Goal: Task Accomplishment & Management: Manage account settings

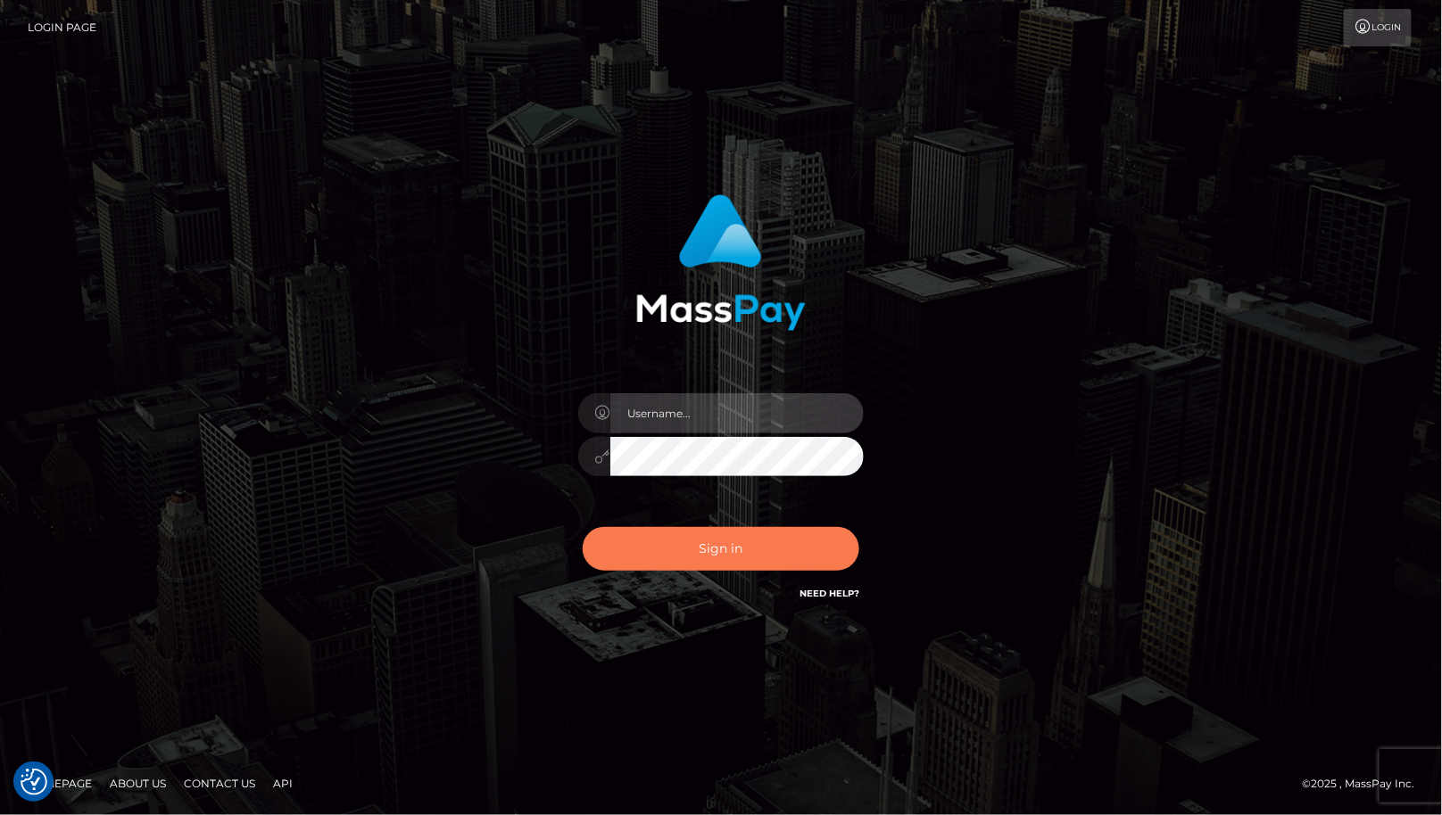
type input "cheli"
click at [696, 549] on button "Sign in" at bounding box center [721, 549] width 277 height 44
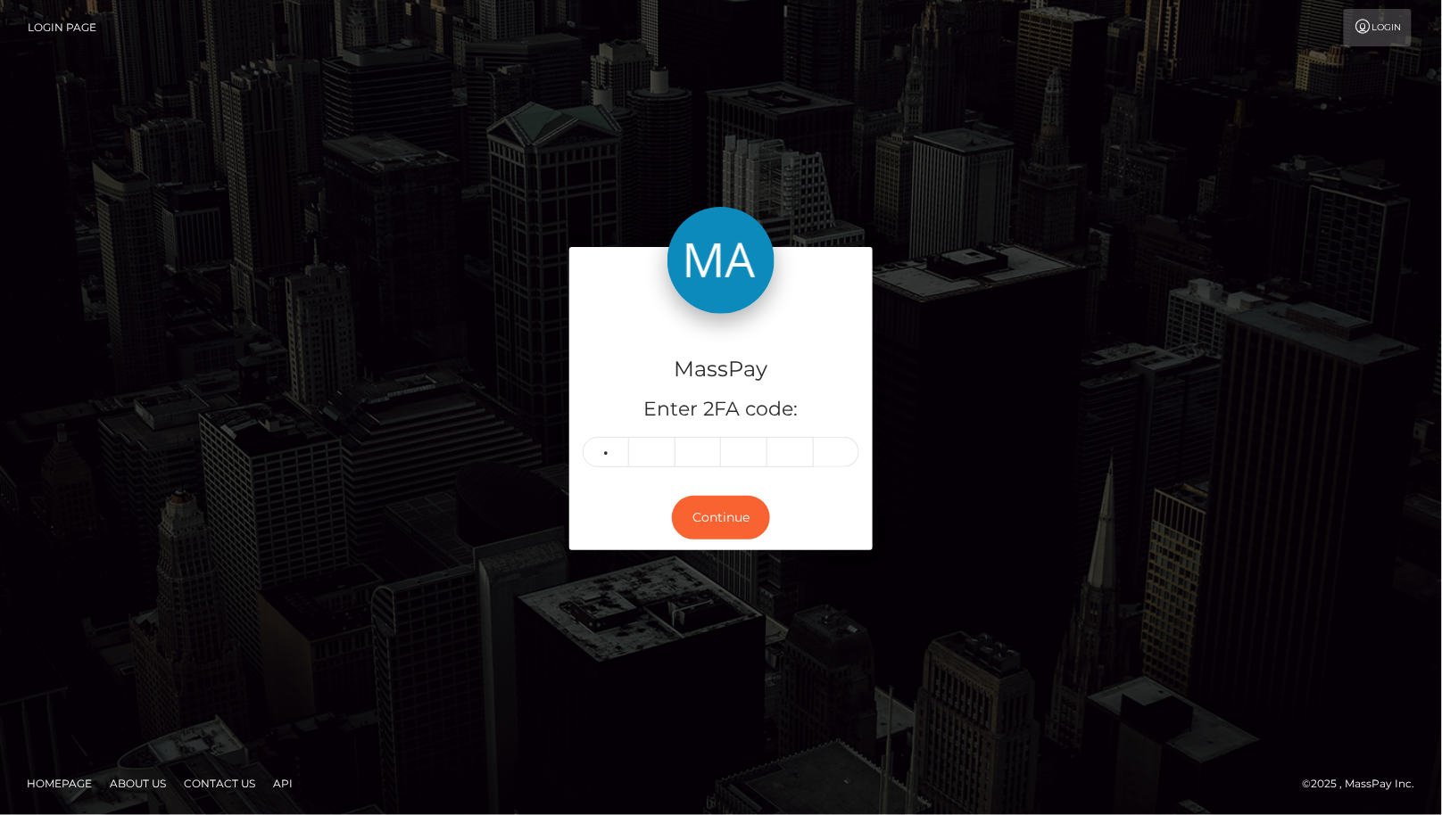
type input "6"
type input "8"
type input "3"
type input "0"
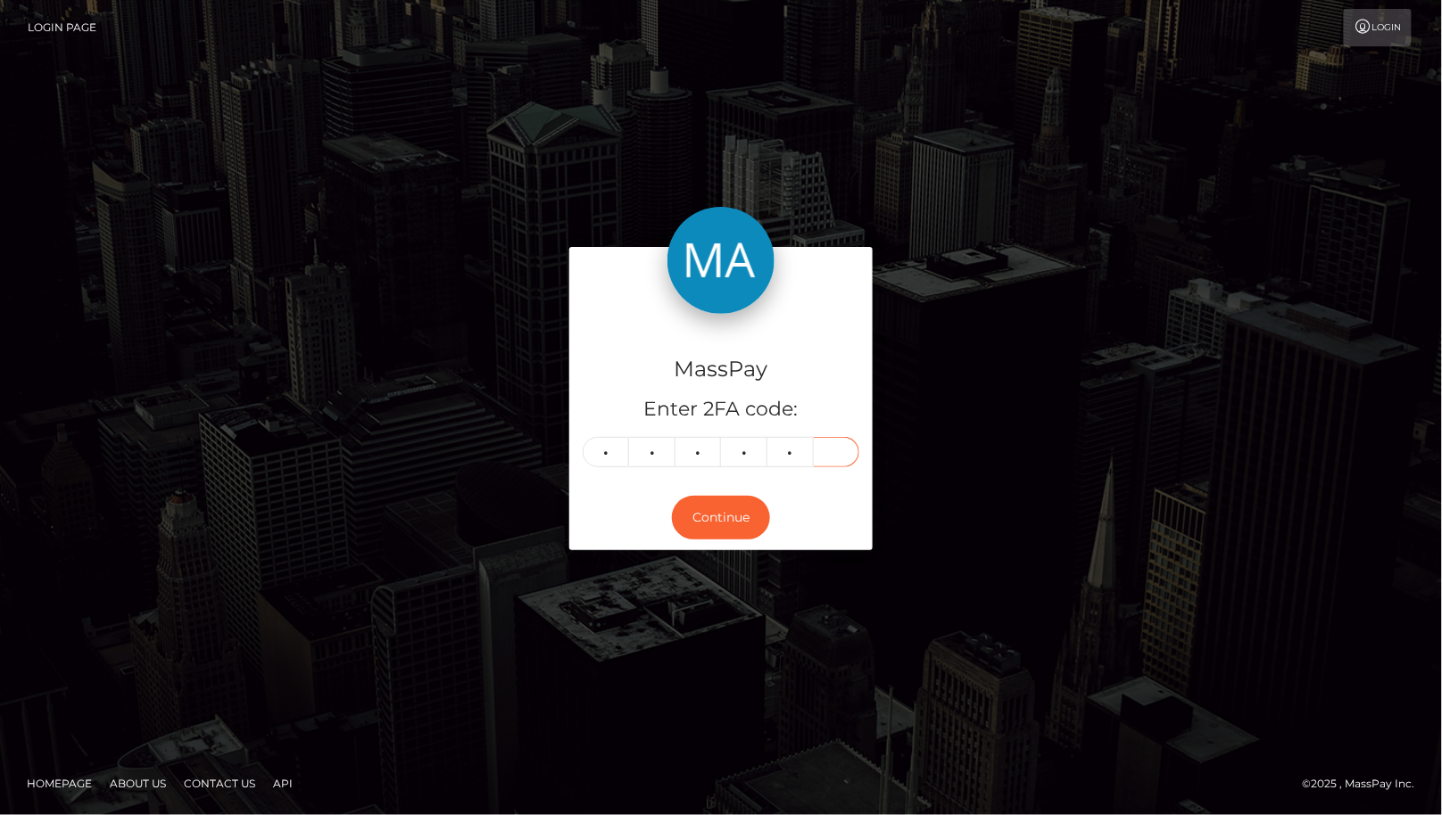
type input "1"
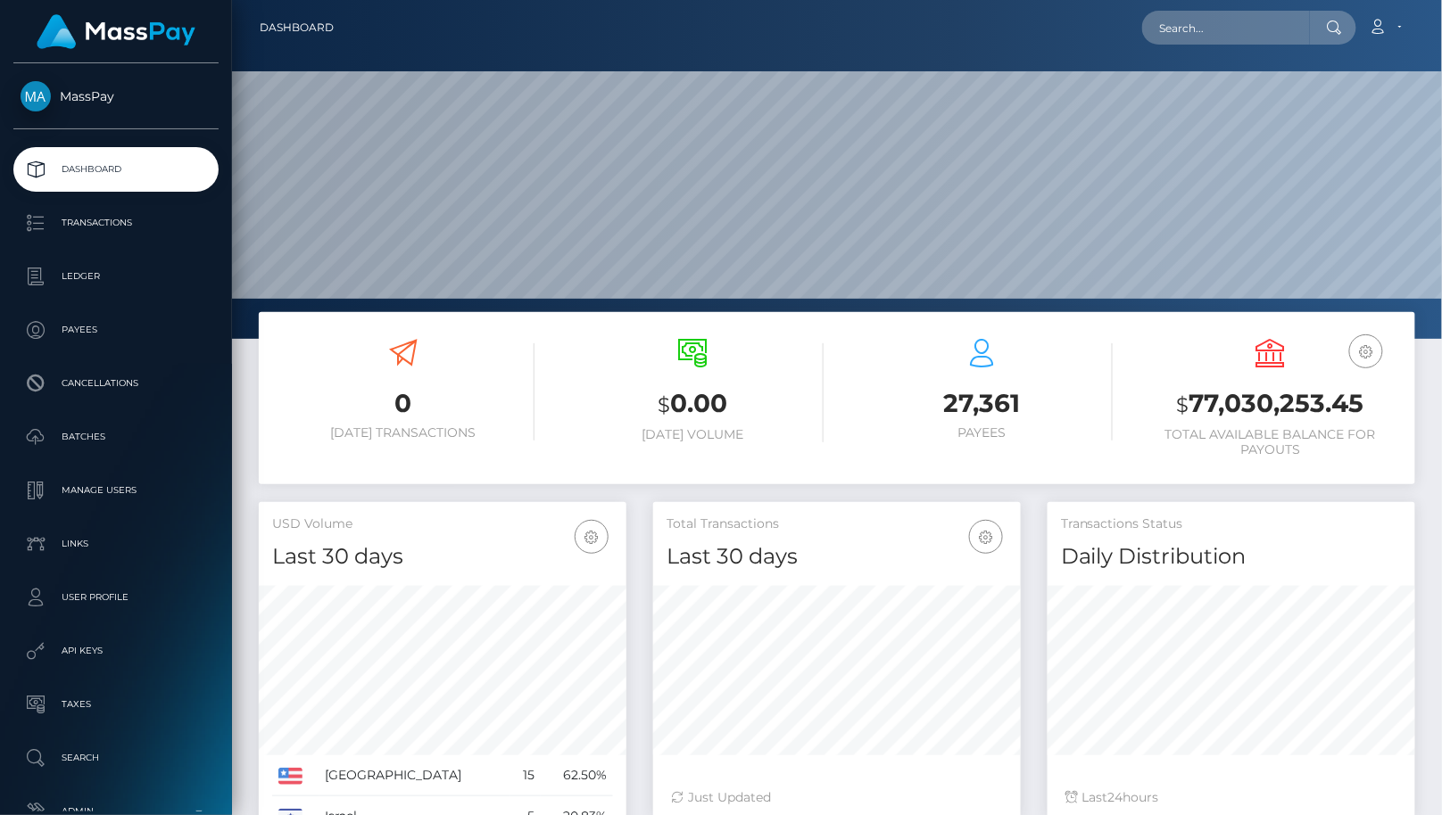
scroll to position [316, 368]
